Goal: Register for event/course

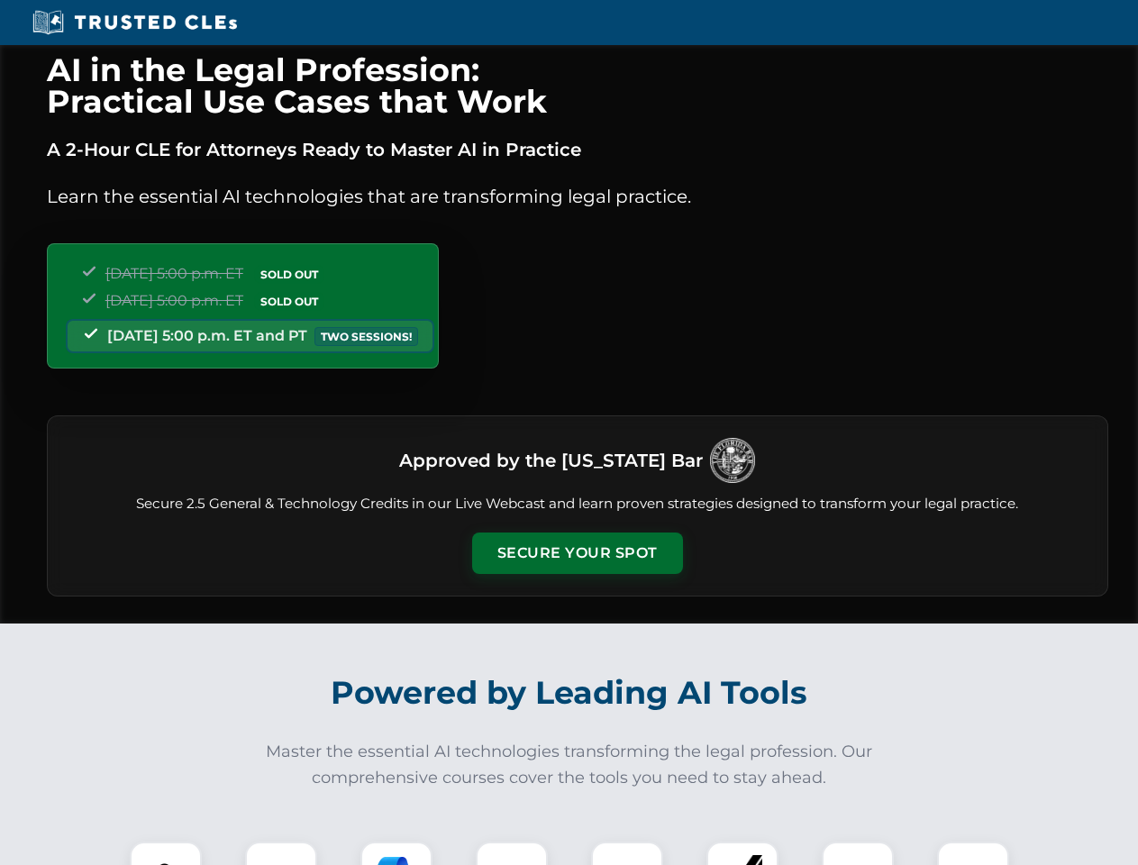
click at [577, 553] on button "Secure Your Spot" at bounding box center [577, 552] width 211 height 41
click at [166, 853] on img at bounding box center [166, 877] width 52 height 52
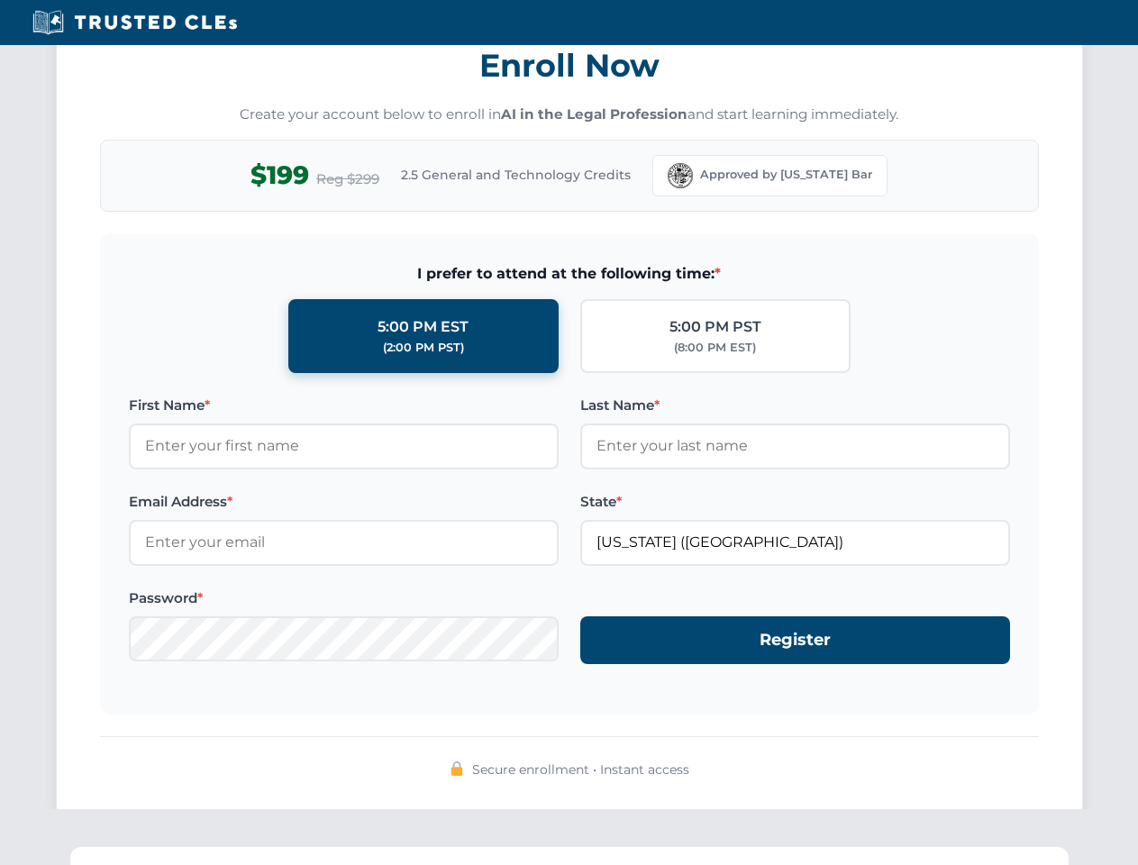
scroll to position [1768, 0]
